Goal: Information Seeking & Learning: Learn about a topic

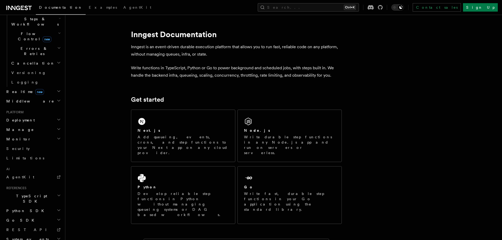
scroll to position [179, 0]
click at [28, 172] on link "AgentKit" at bounding box center [33, 176] width 58 height 9
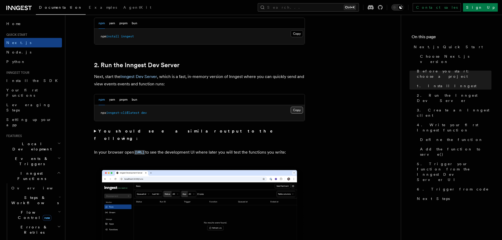
click at [299, 110] on button "Copy Copied" at bounding box center [297, 110] width 12 height 7
click at [37, 169] on h2 "Inngest Functions" at bounding box center [33, 176] width 58 height 15
click at [59, 197] on icon "button" at bounding box center [59, 197] width 1 height 1
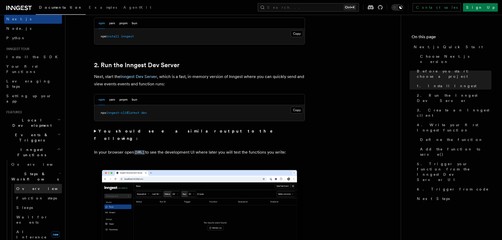
scroll to position [24, 0]
click at [36, 229] on span "AI Inference" at bounding box center [31, 233] width 31 height 9
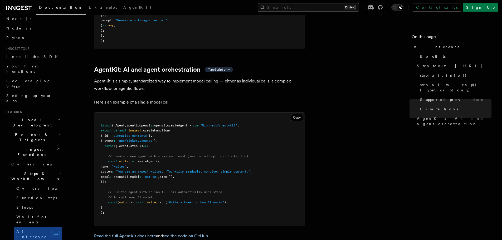
scroll to position [1508, 0]
drag, startPoint x: 259, startPoint y: 101, endPoint x: 186, endPoint y: 101, distance: 73.0
click at [186, 112] on pre "import { Agent , agenticOpenai as openai , createAgent } from "@inngest/agent-k…" at bounding box center [199, 168] width 210 height 113
click at [136, 123] on span "agenticOpenai" at bounding box center [138, 125] width 24 height 4
drag, startPoint x: 255, startPoint y: 98, endPoint x: 100, endPoint y: 101, distance: 156.0
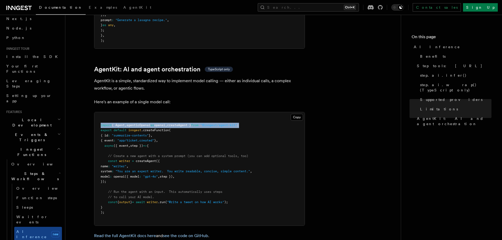
click at [100, 112] on pre "import { Agent , agenticOpenai as openai , createAgent } from "@inngest/agent-k…" at bounding box center [199, 168] width 210 height 113
copy span "import { Agent , agenticOpenai as openai , createAgent } from "@inngest/agent-k…"
drag, startPoint x: 118, startPoint y: 154, endPoint x: 108, endPoint y: 132, distance: 24.3
drag, startPoint x: 108, startPoint y: 132, endPoint x: 106, endPoint y: 130, distance: 3.7
click at [106, 154] on span at bounding box center [104, 156] width 7 height 4
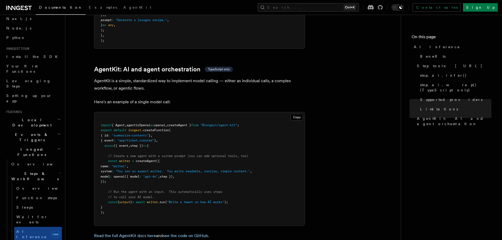
drag, startPoint x: 107, startPoint y: 130, endPoint x: 117, endPoint y: 157, distance: 28.6
click at [117, 157] on pre "import { Agent , agenticOpenai as openai , createAgent } from "@inngest/agent-k…" at bounding box center [199, 168] width 210 height 113
copy code "// Create a new agent with a system prompt (you can add optional tools, too) co…"
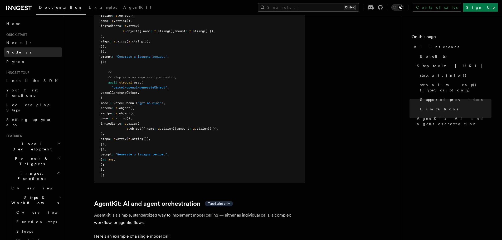
scroll to position [1366, 0]
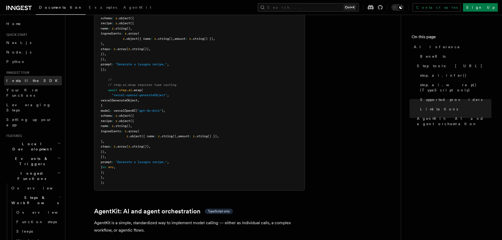
click at [37, 79] on link "Install the SDK" at bounding box center [33, 80] width 58 height 9
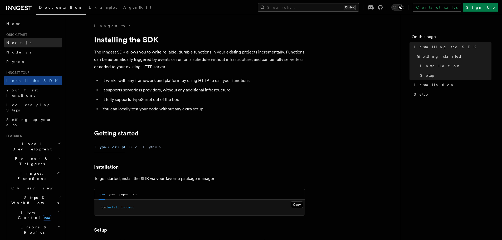
click at [16, 41] on span "Next.js" at bounding box center [18, 43] width 25 height 4
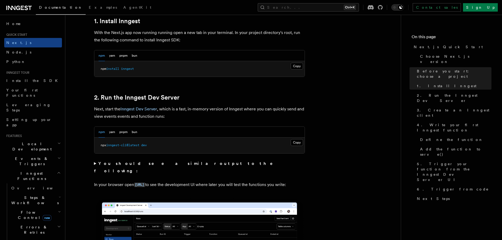
scroll to position [297, 0]
click at [293, 141] on button "Copy Copied" at bounding box center [297, 142] width 12 height 7
